Goal: Information Seeking & Learning: Compare options

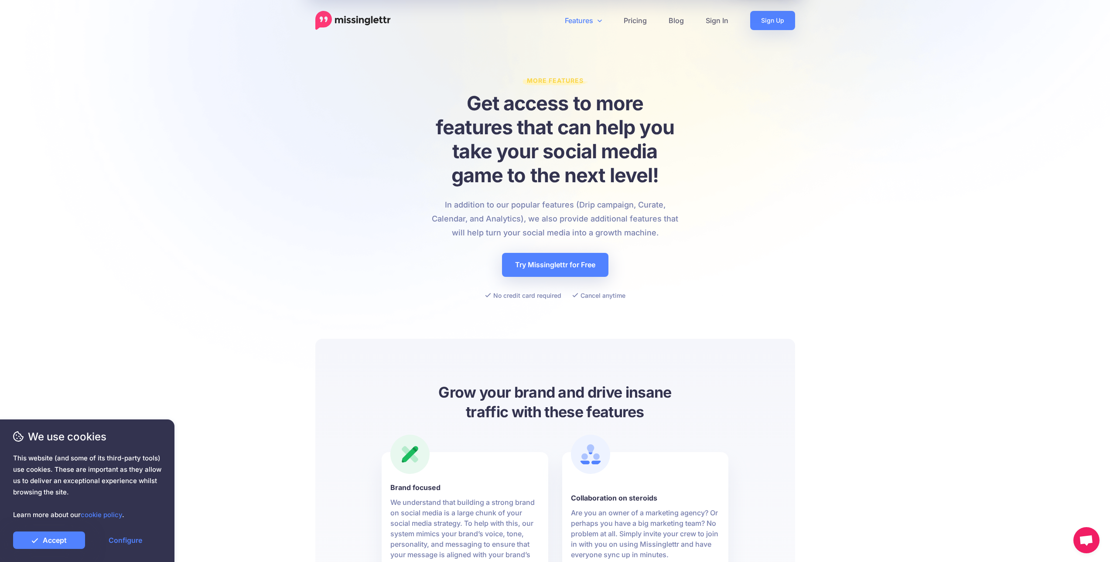
click at [577, 17] on link "Features" at bounding box center [583, 20] width 59 height 19
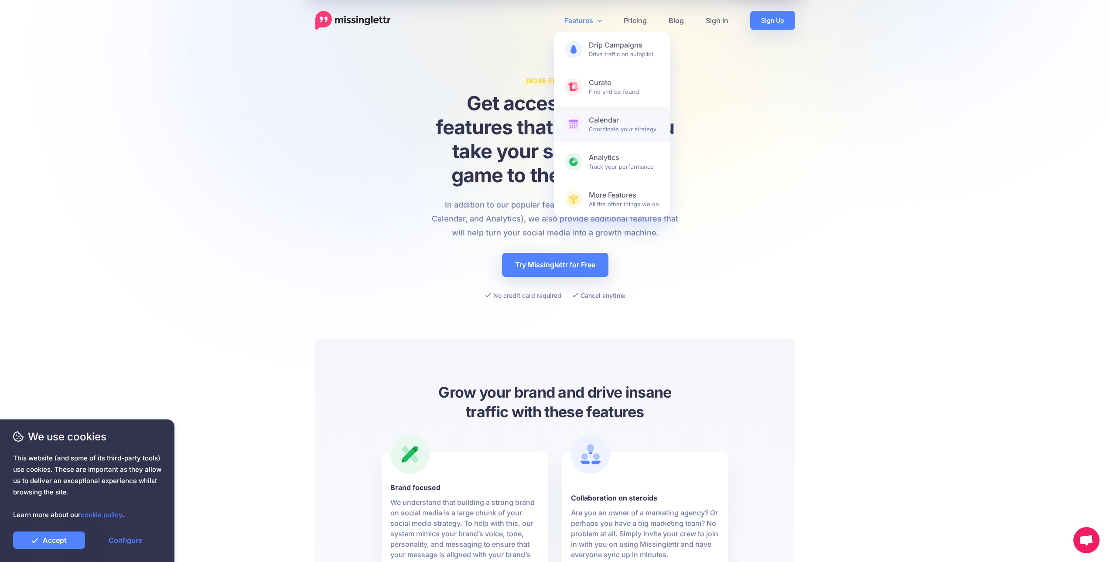
click at [573, 118] on span at bounding box center [573, 124] width 17 height 17
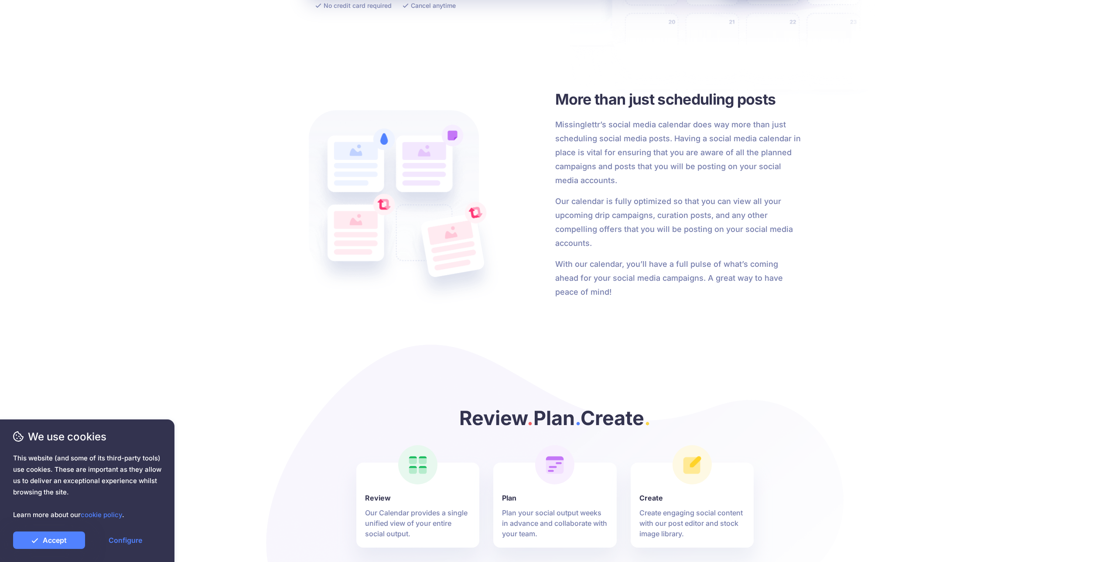
drag, startPoint x: 499, startPoint y: 302, endPoint x: 493, endPoint y: 324, distance: 23.1
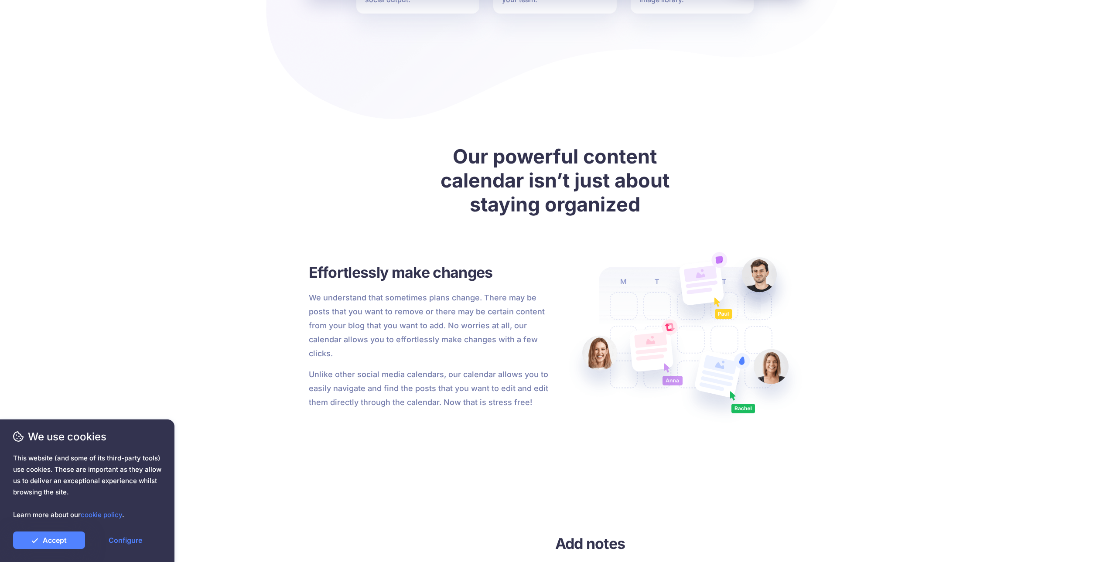
drag, startPoint x: 485, startPoint y: 257, endPoint x: 467, endPoint y: 357, distance: 101.6
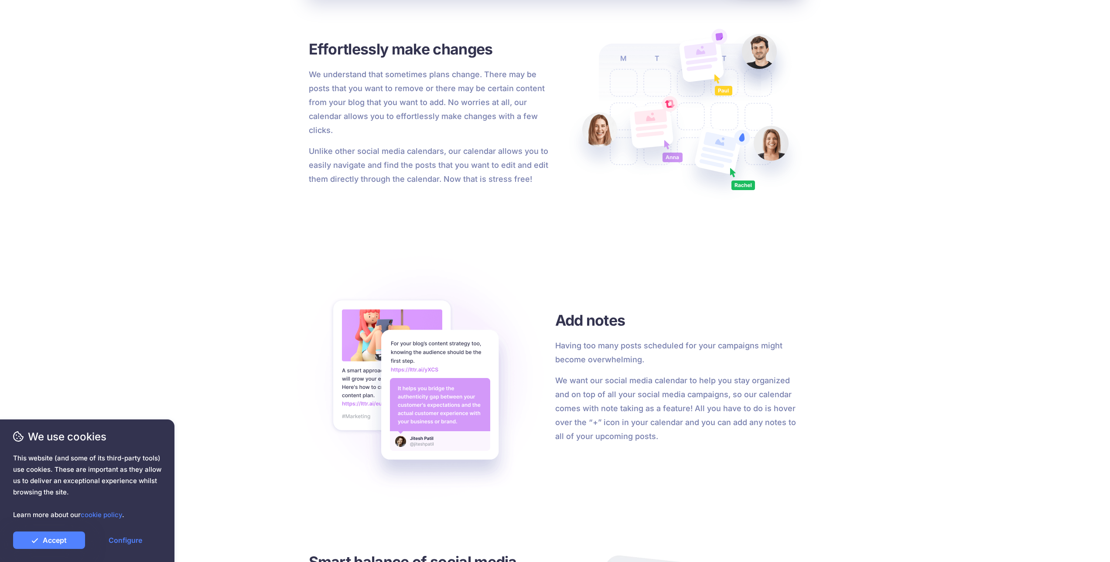
drag, startPoint x: 462, startPoint y: 354, endPoint x: 457, endPoint y: 314, distance: 40.5
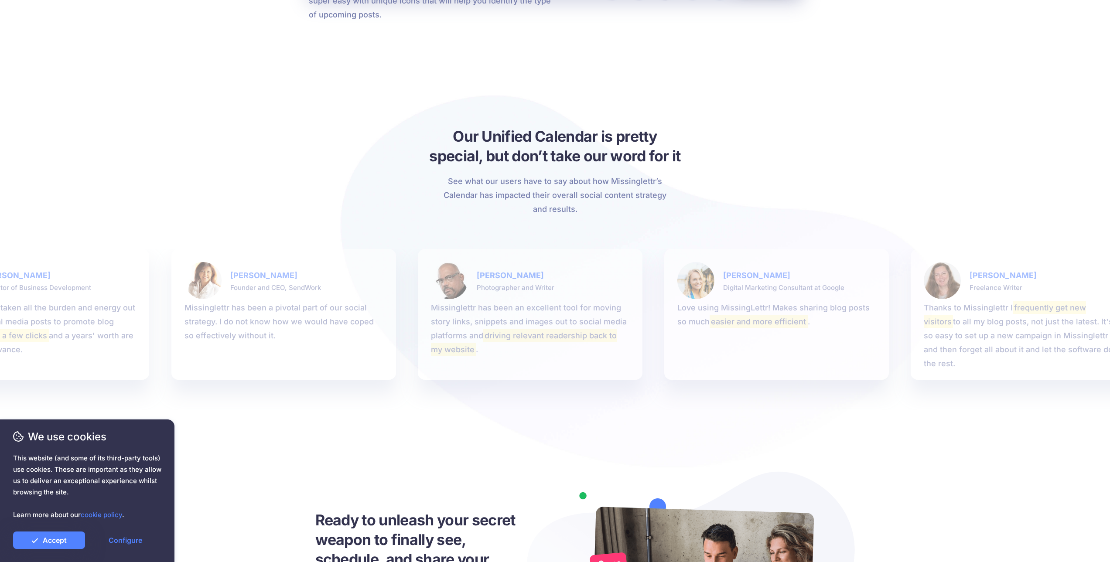
drag, startPoint x: 440, startPoint y: 355, endPoint x: 416, endPoint y: 396, distance: 47.5
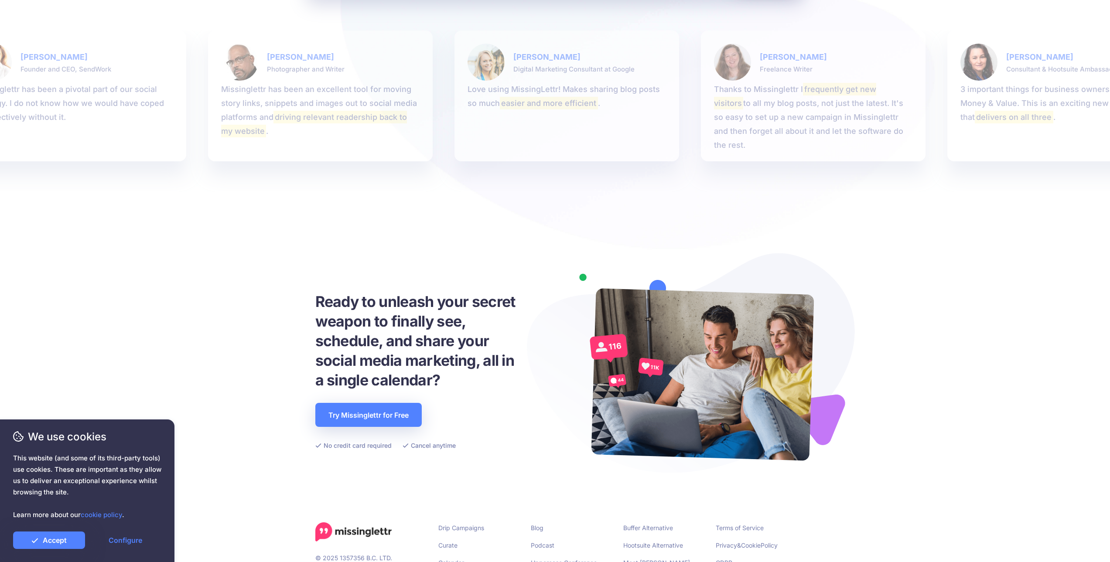
scroll to position [2042, 0]
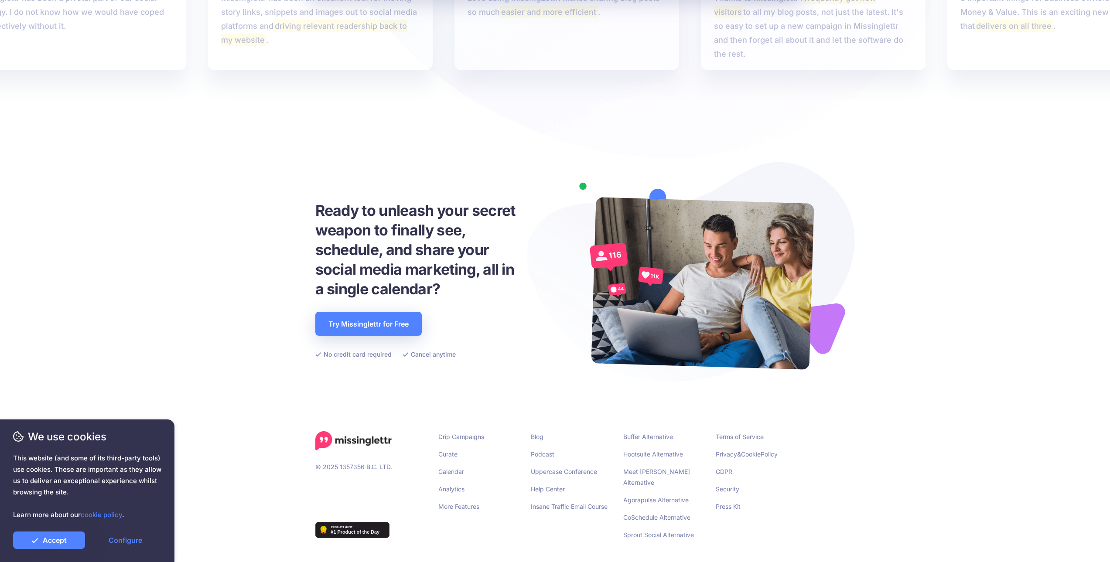
drag, startPoint x: 409, startPoint y: 392, endPoint x: 399, endPoint y: 426, distance: 35.9
drag, startPoint x: 423, startPoint y: 328, endPoint x: 424, endPoint y: 378, distance: 49.3
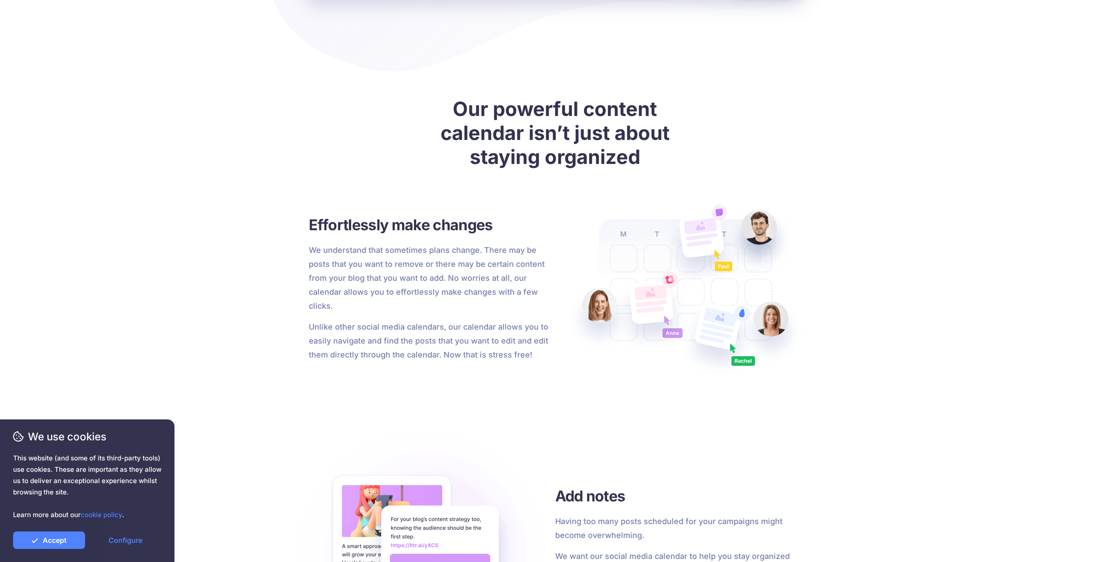
scroll to position [0, 0]
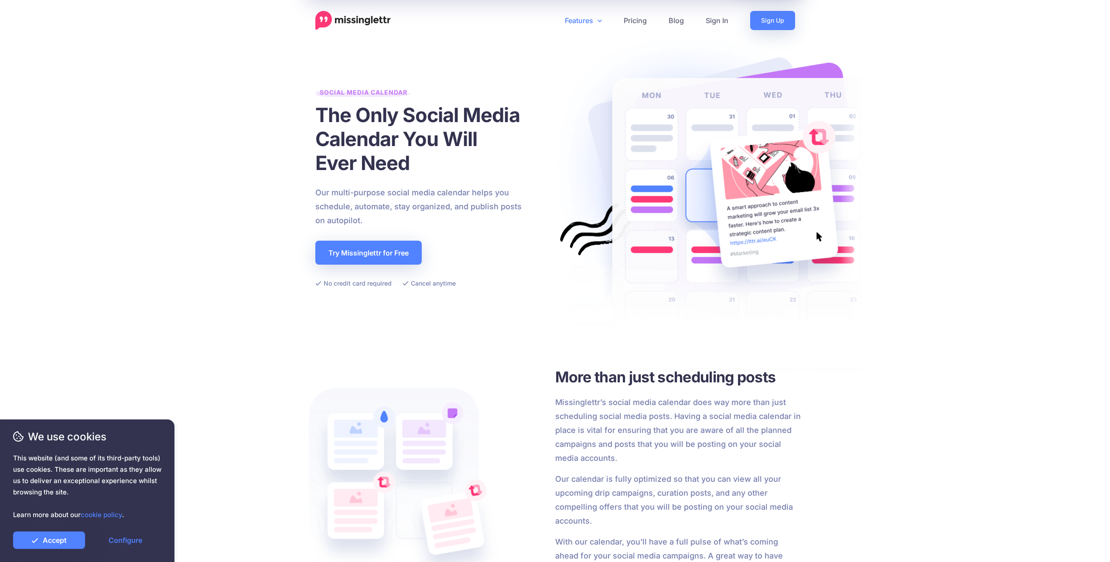
drag, startPoint x: 433, startPoint y: 396, endPoint x: 558, endPoint y: 37, distance: 379.9
click at [593, 21] on link "Features" at bounding box center [583, 20] width 59 height 19
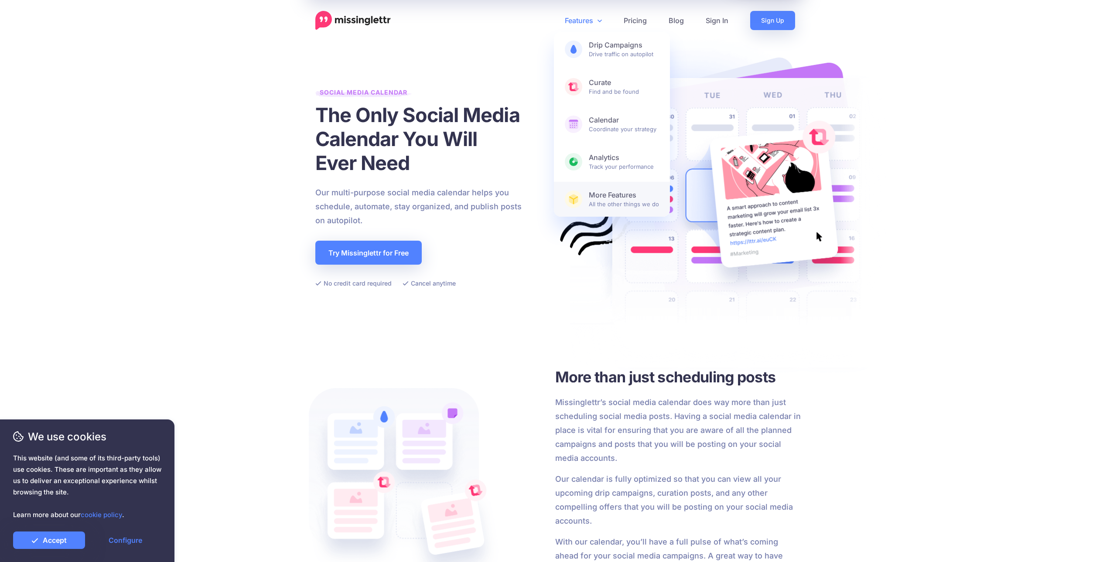
click at [605, 191] on b "More Features" at bounding box center [624, 195] width 70 height 9
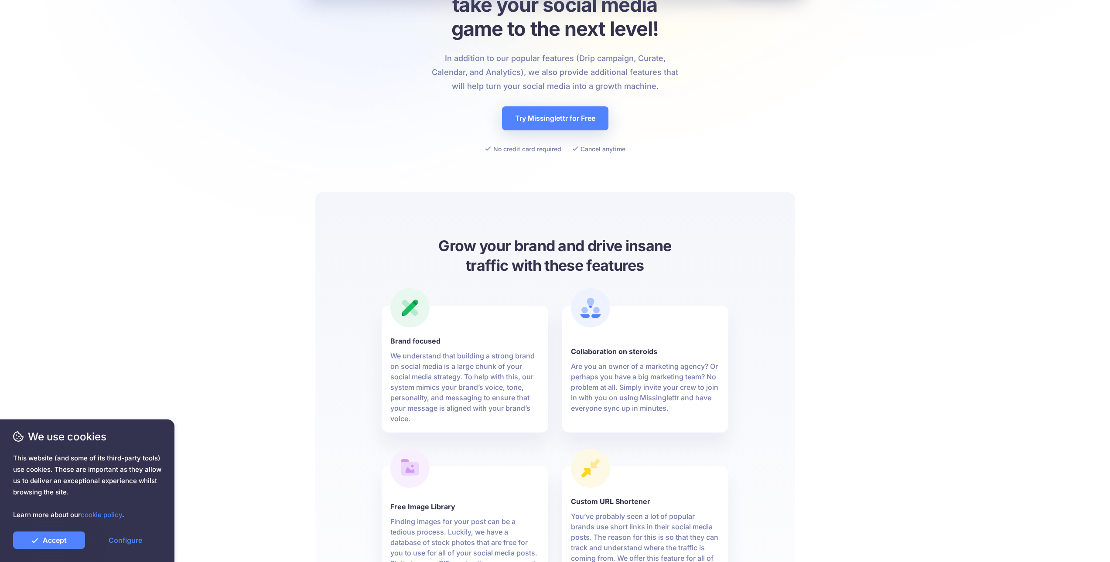
drag, startPoint x: 219, startPoint y: 272, endPoint x: 205, endPoint y: 341, distance: 70.5
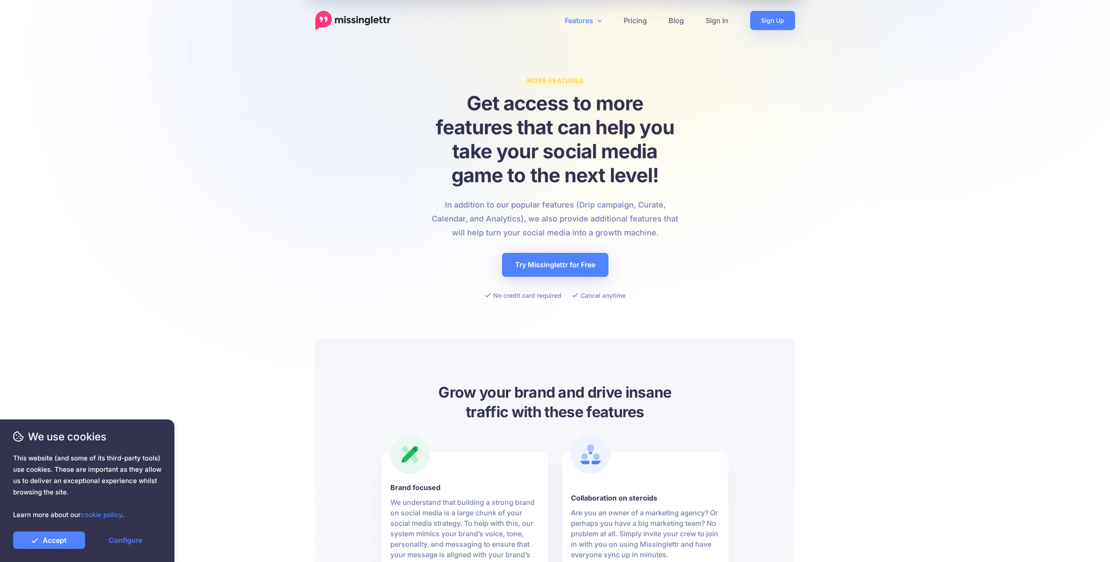
drag, startPoint x: 191, startPoint y: 274, endPoint x: 395, endPoint y: 60, distance: 295.2
drag, startPoint x: 368, startPoint y: 34, endPoint x: 372, endPoint y: 20, distance: 14.3
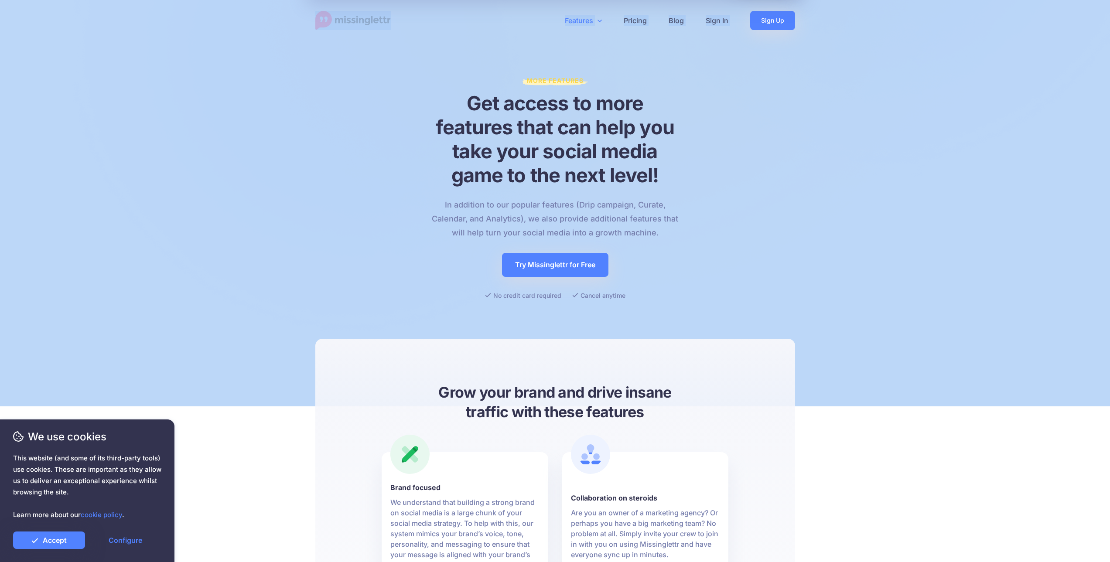
click at [372, 20] on img at bounding box center [352, 20] width 75 height 19
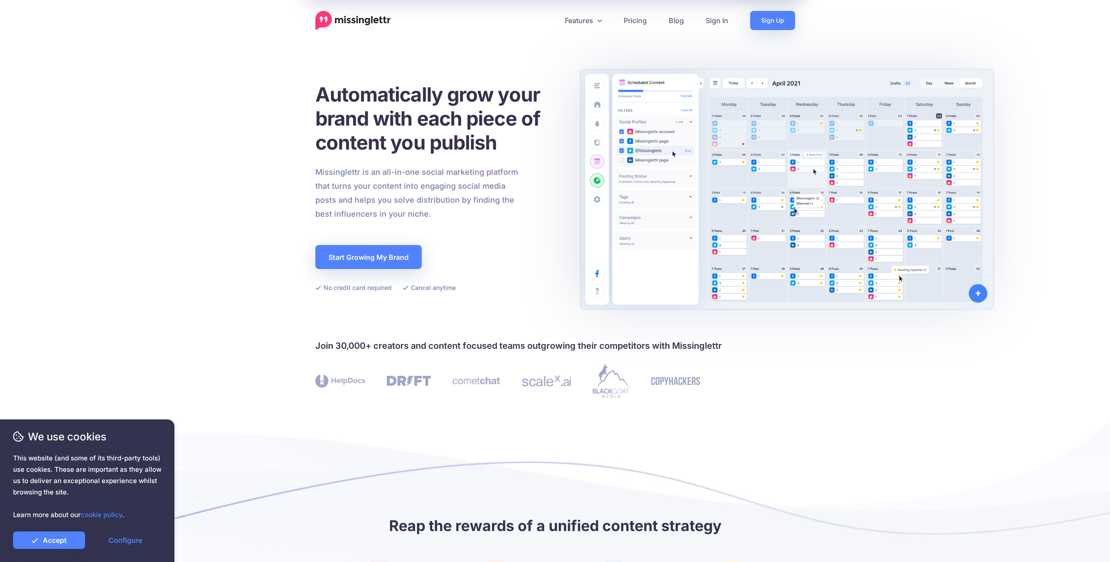
click at [595, 195] on div "Automatically grow your brand with each piece of content you publish Missinglet…" at bounding box center [555, 187] width 480 height 237
drag, startPoint x: 1003, startPoint y: 284, endPoint x: 1061, endPoint y: 308, distance: 62.4
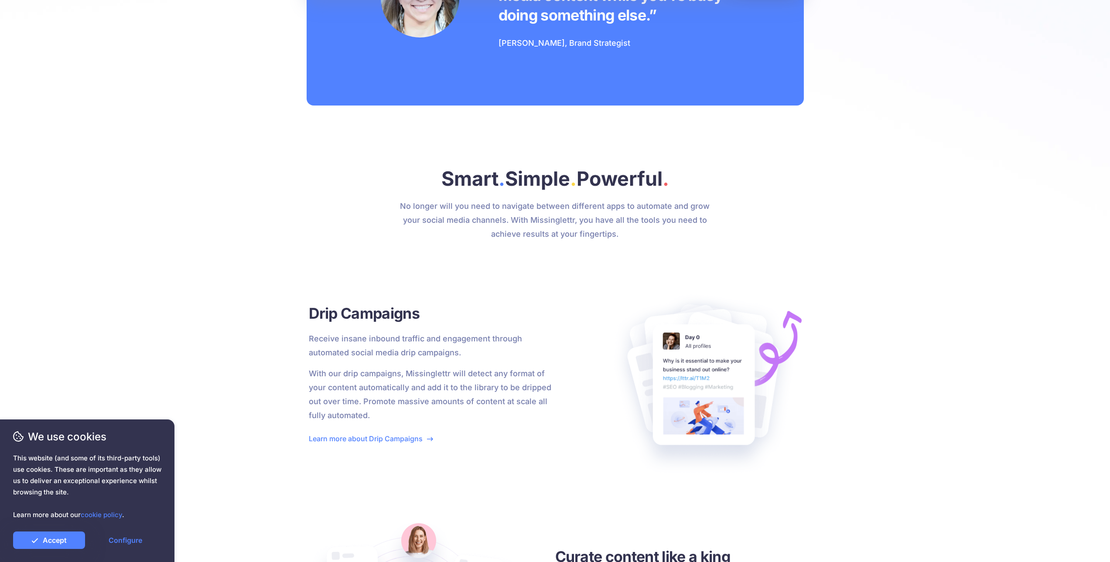
drag, startPoint x: 660, startPoint y: 226, endPoint x: 633, endPoint y: 294, distance: 73.2
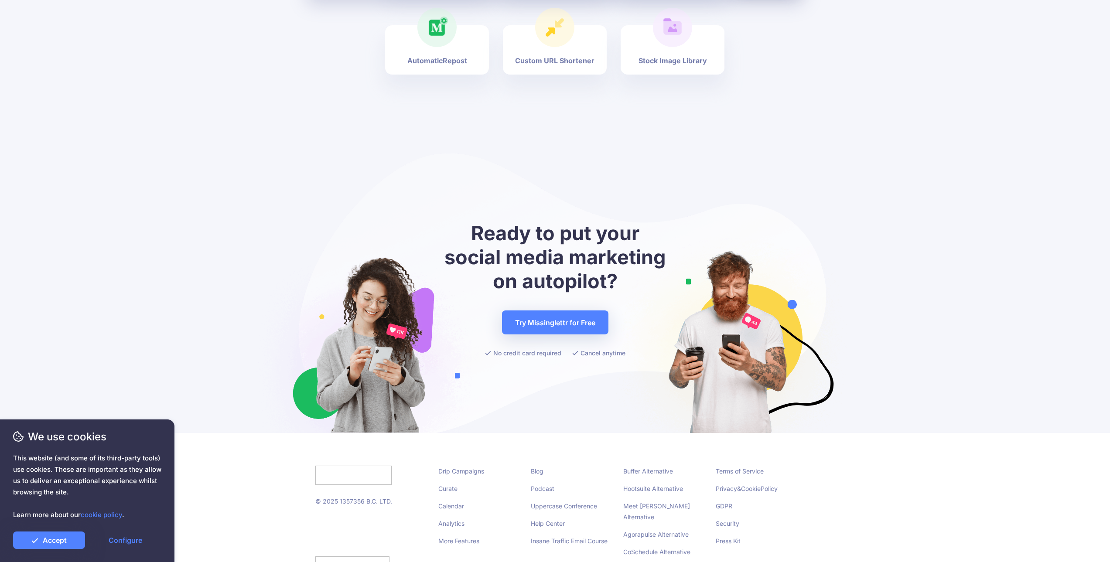
drag, startPoint x: 631, startPoint y: 290, endPoint x: 643, endPoint y: 393, distance: 104.1
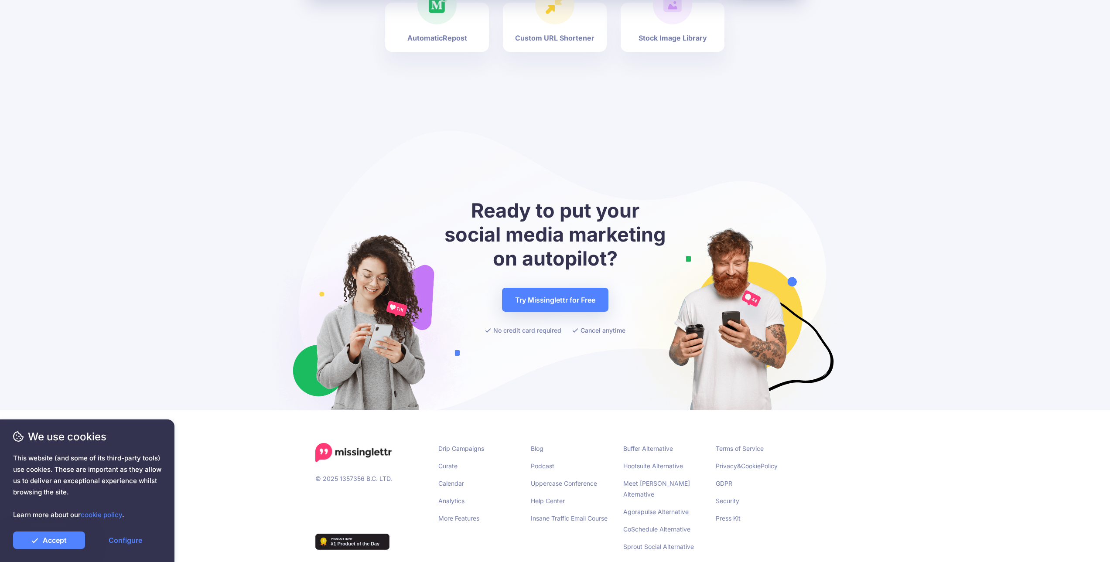
drag, startPoint x: 643, startPoint y: 393, endPoint x: 640, endPoint y: 461, distance: 68.1
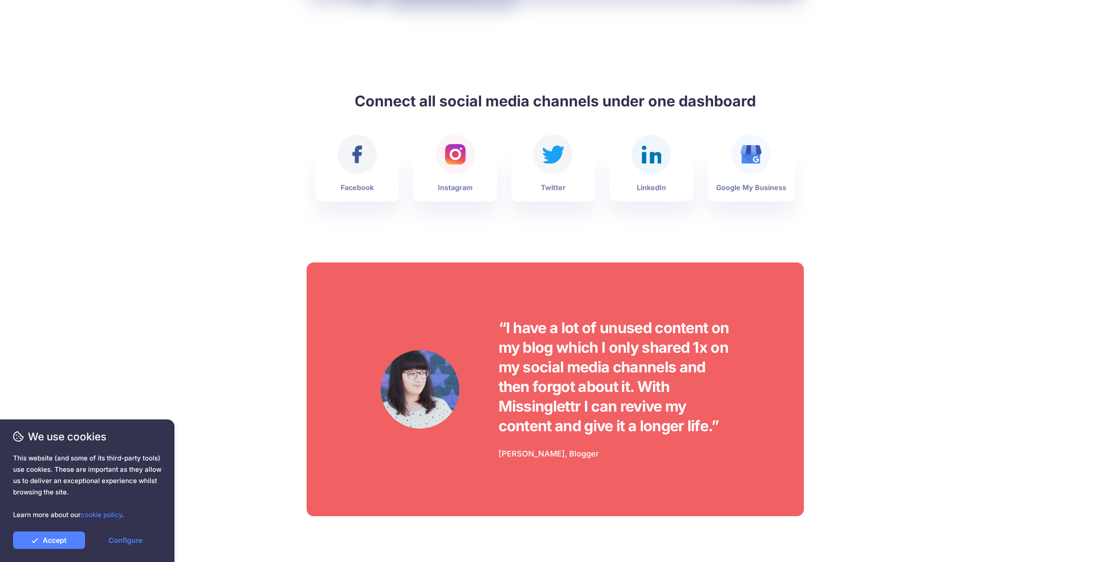
scroll to position [0, 0]
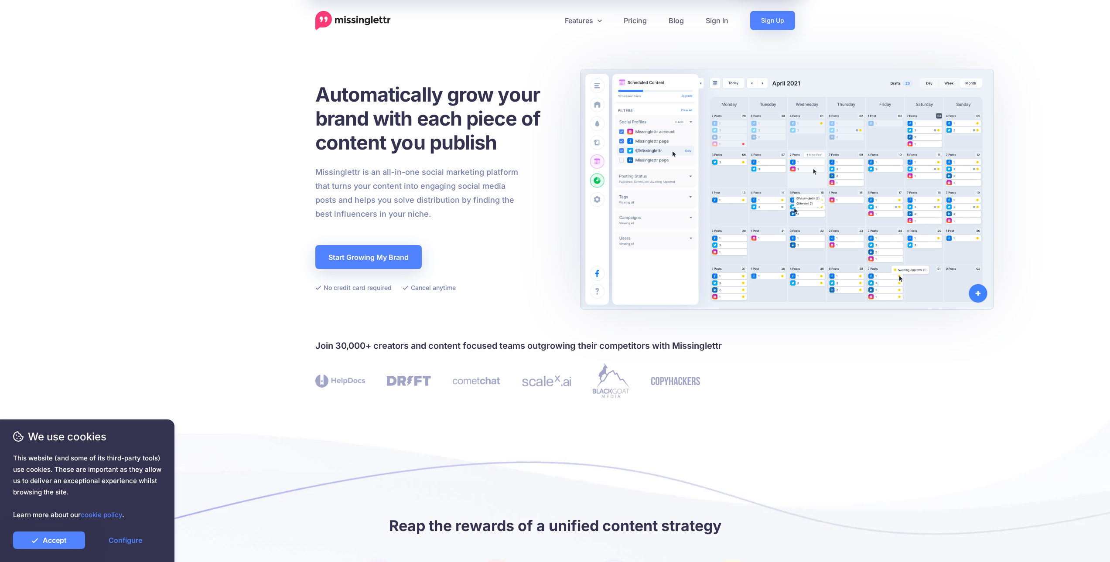
drag, startPoint x: 765, startPoint y: 308, endPoint x: 796, endPoint y: 95, distance: 215.9
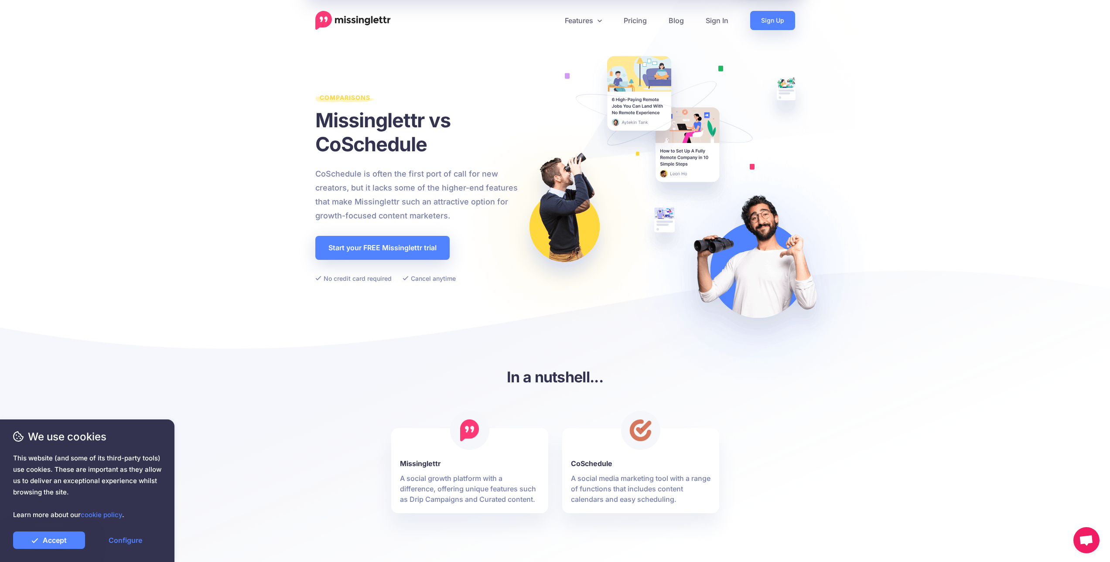
click at [318, 155] on h1 "Missinglettr vs CoSchedule" at bounding box center [418, 132] width 207 height 48
